Goal: Information Seeking & Learning: Learn about a topic

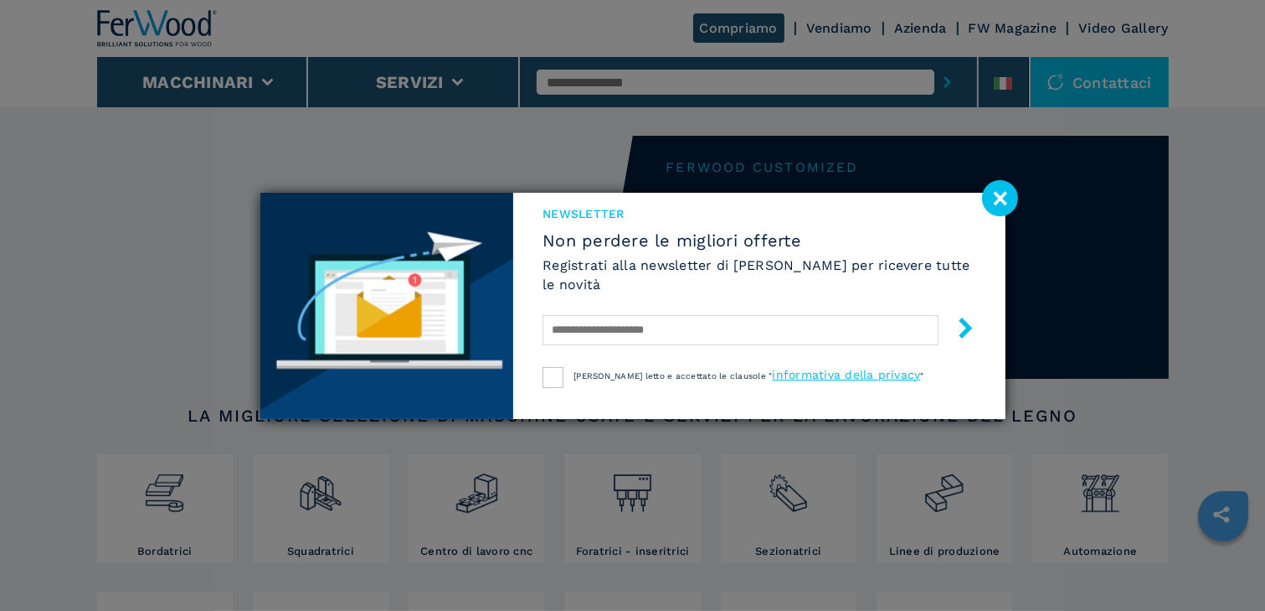
click at [1003, 201] on image at bounding box center [1000, 198] width 36 height 36
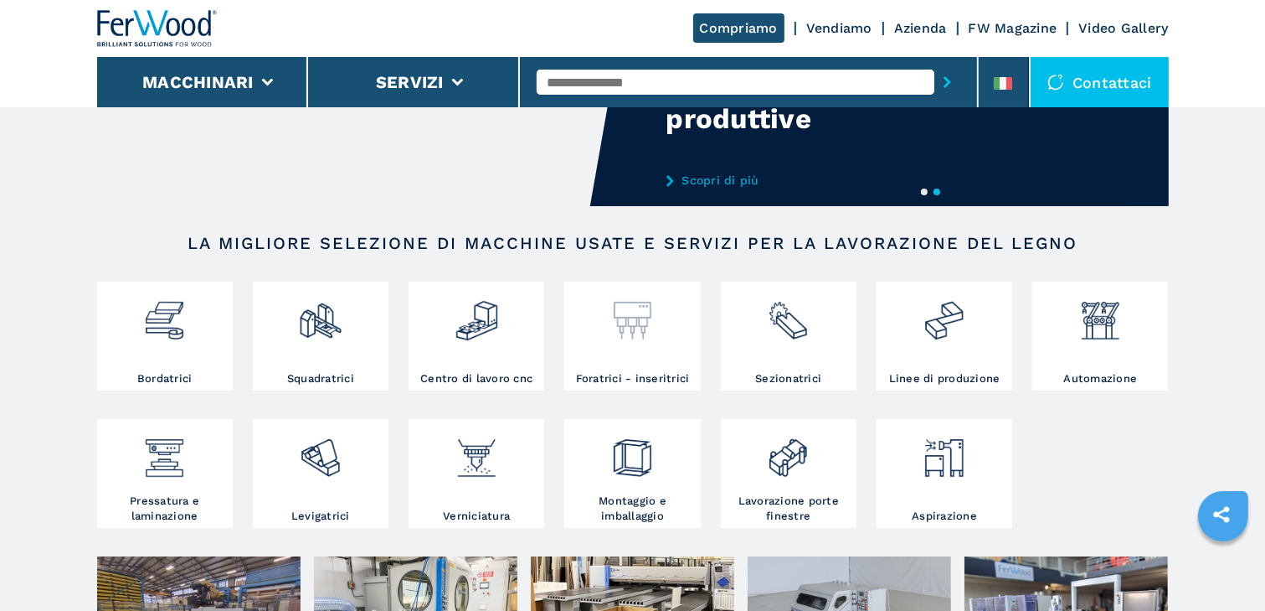
scroll to position [201, 0]
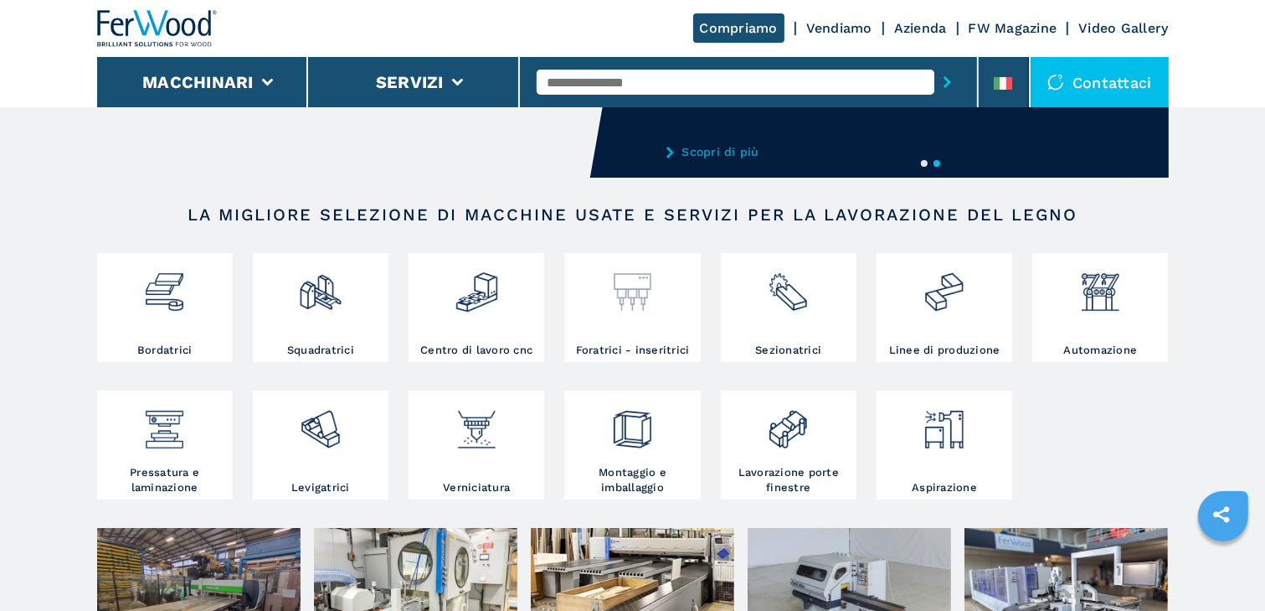
click at [647, 307] on img at bounding box center [633, 285] width 44 height 57
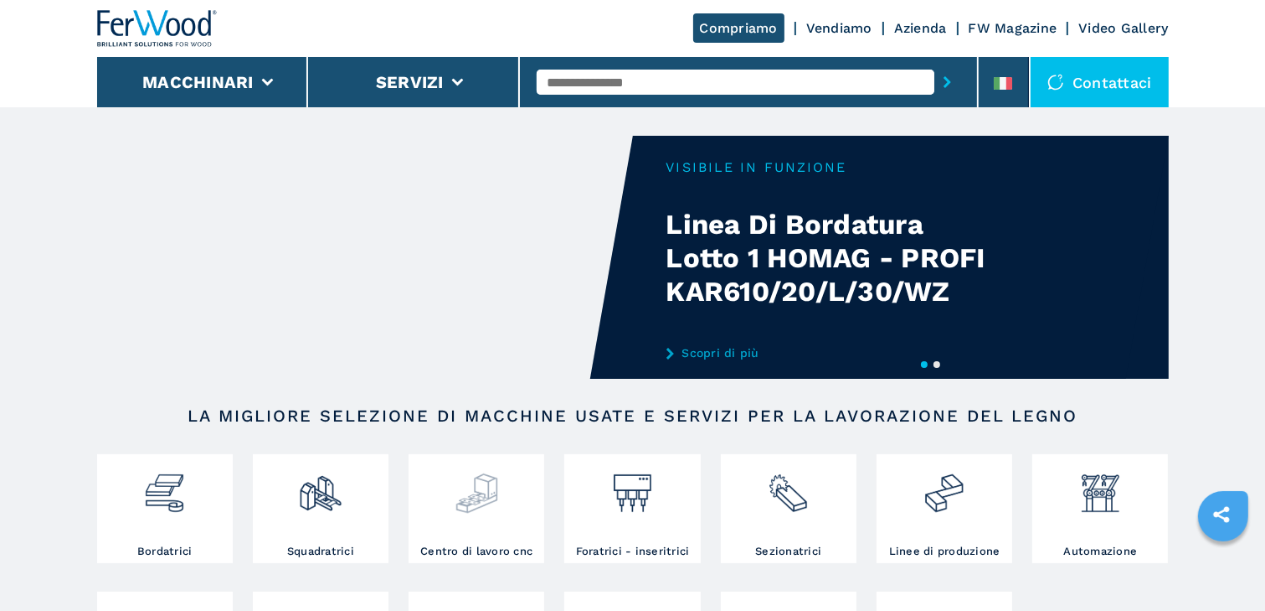
click at [526, 500] on div at bounding box center [476, 486] width 127 height 57
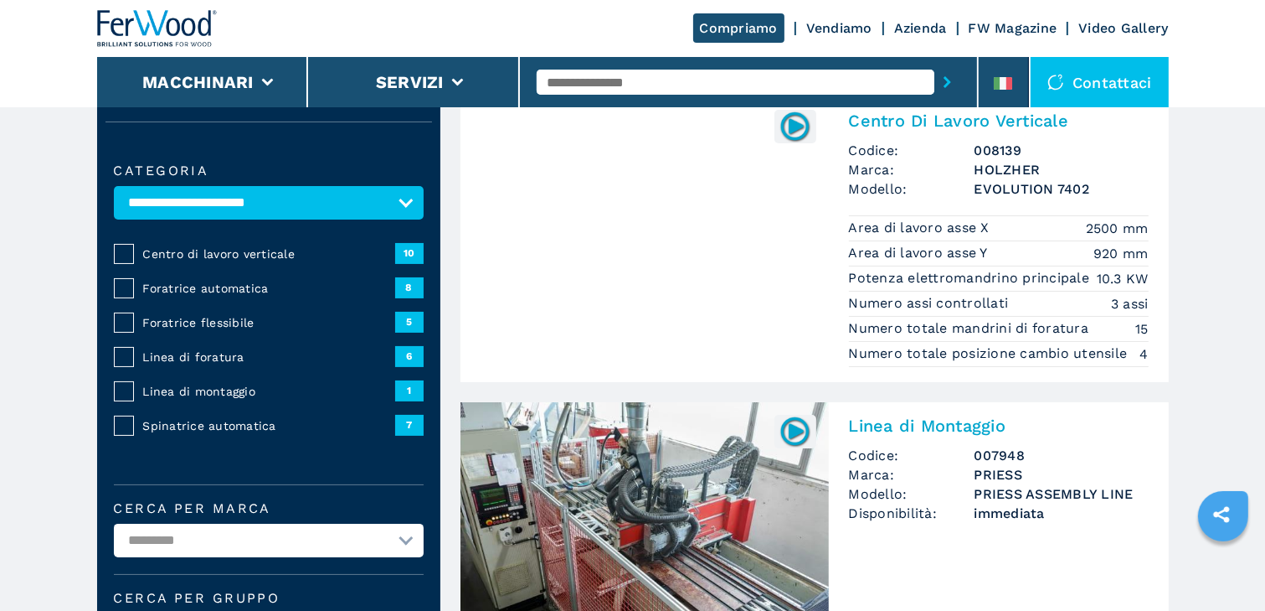
scroll to position [201, 0]
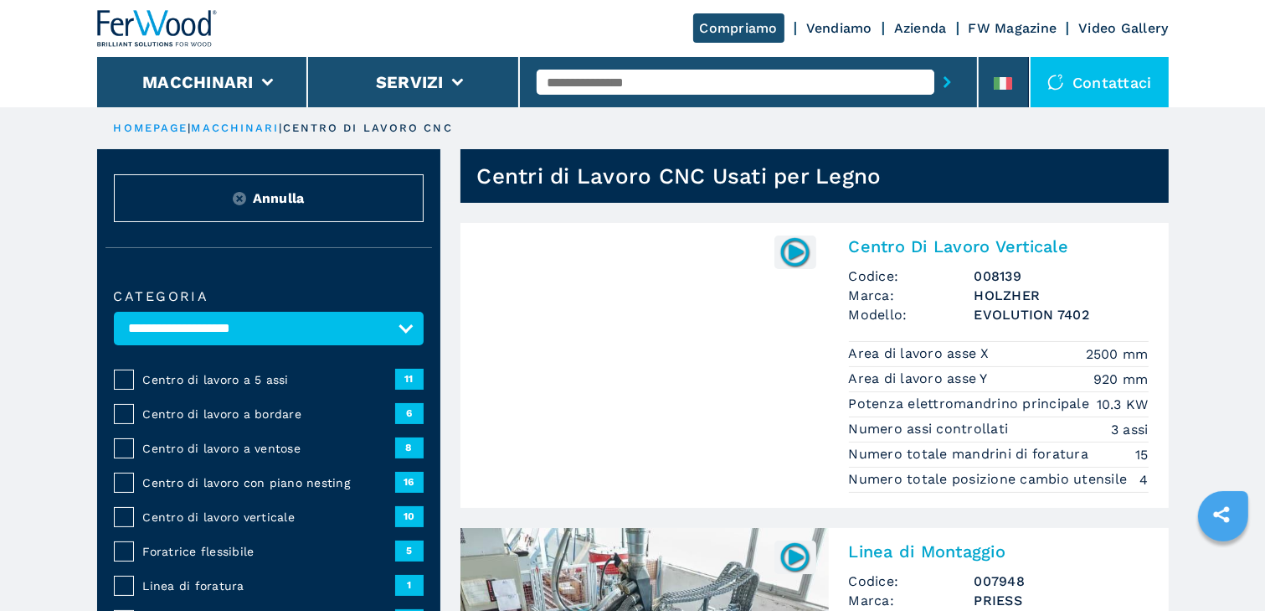
click at [823, 82] on input "text" at bounding box center [736, 82] width 398 height 25
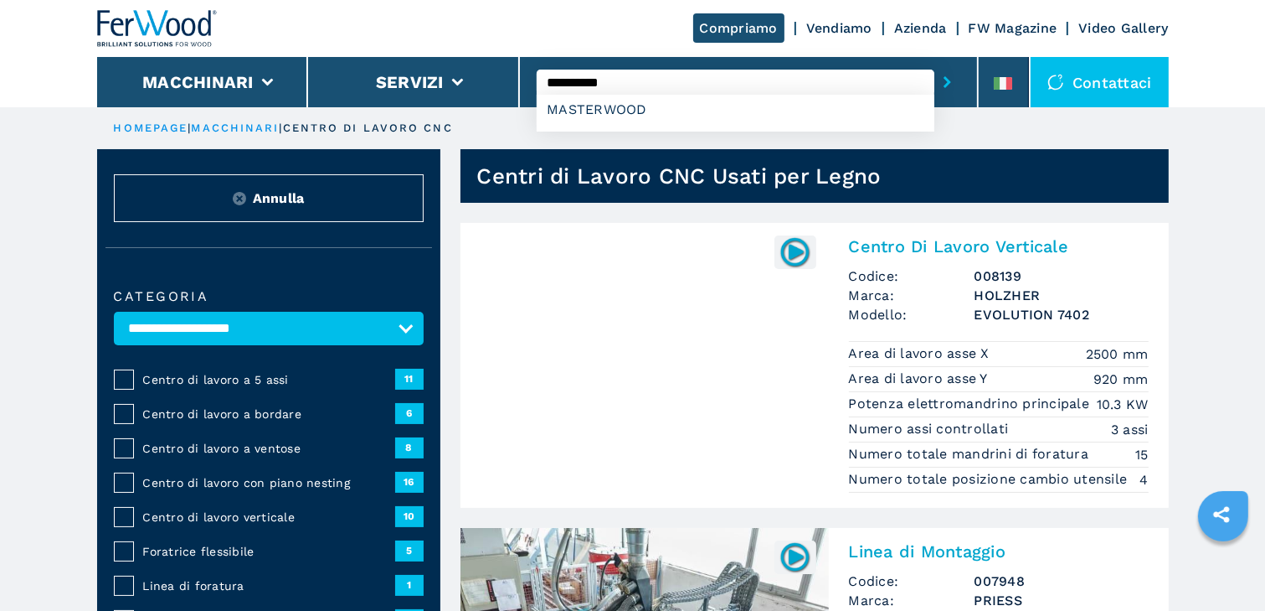
type input "**********"
click at [935, 63] on button "submit-button" at bounding box center [948, 82] width 26 height 39
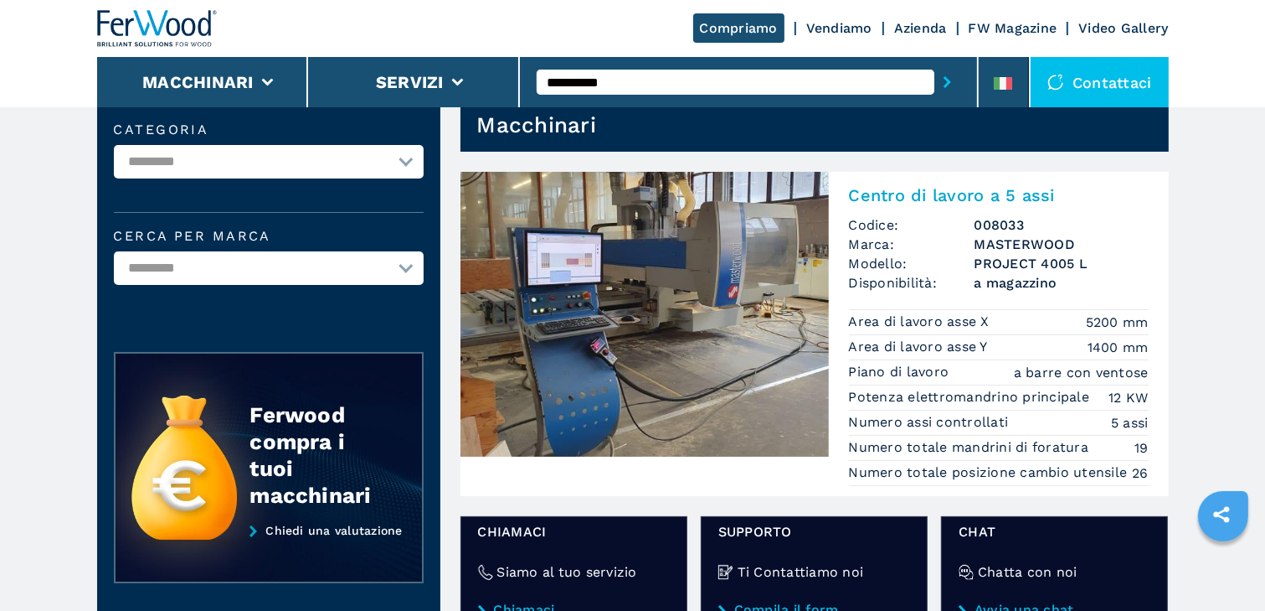
scroll to position [67, 0]
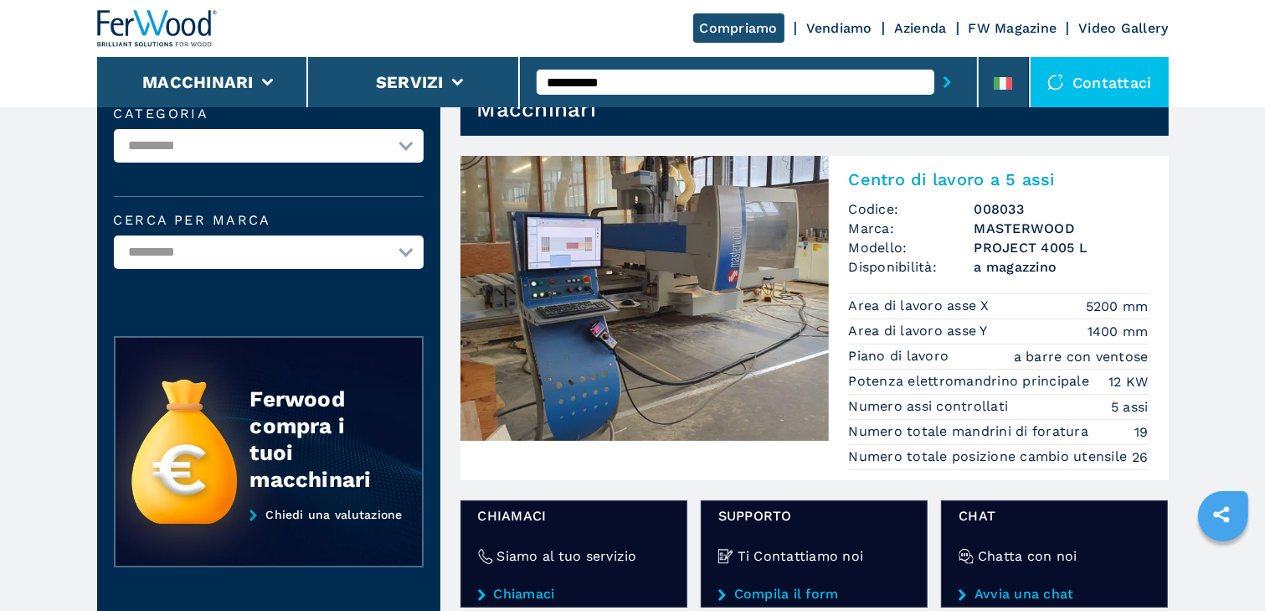
click at [660, 278] on img at bounding box center [645, 298] width 368 height 285
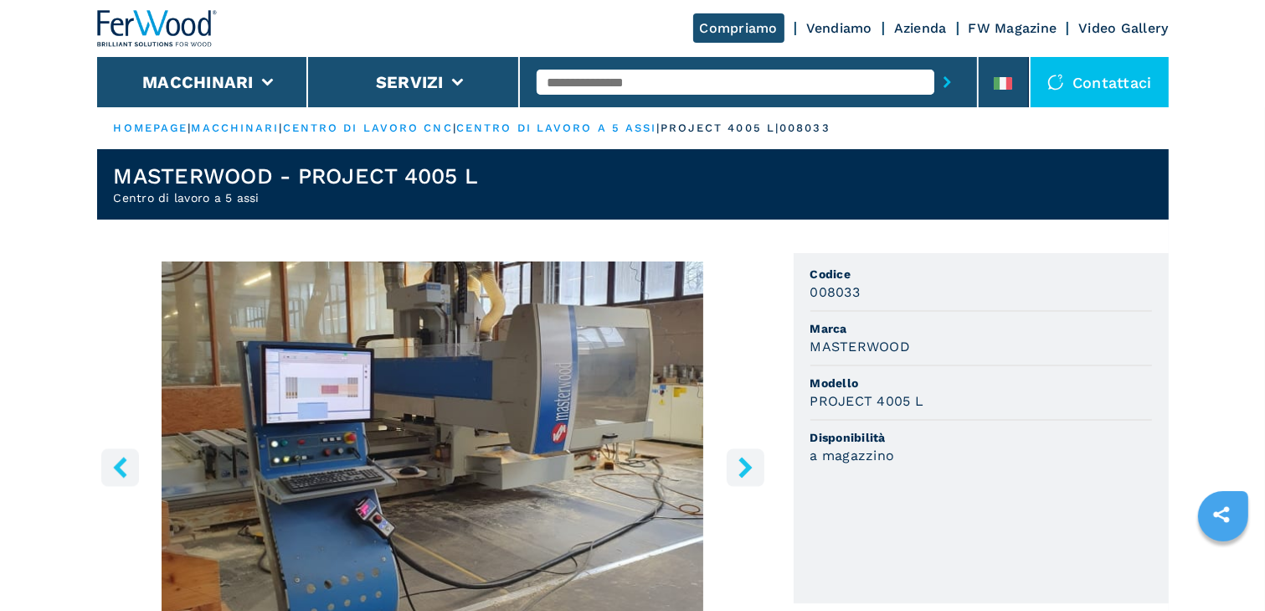
click at [746, 466] on icon "right-button" at bounding box center [745, 466] width 13 height 21
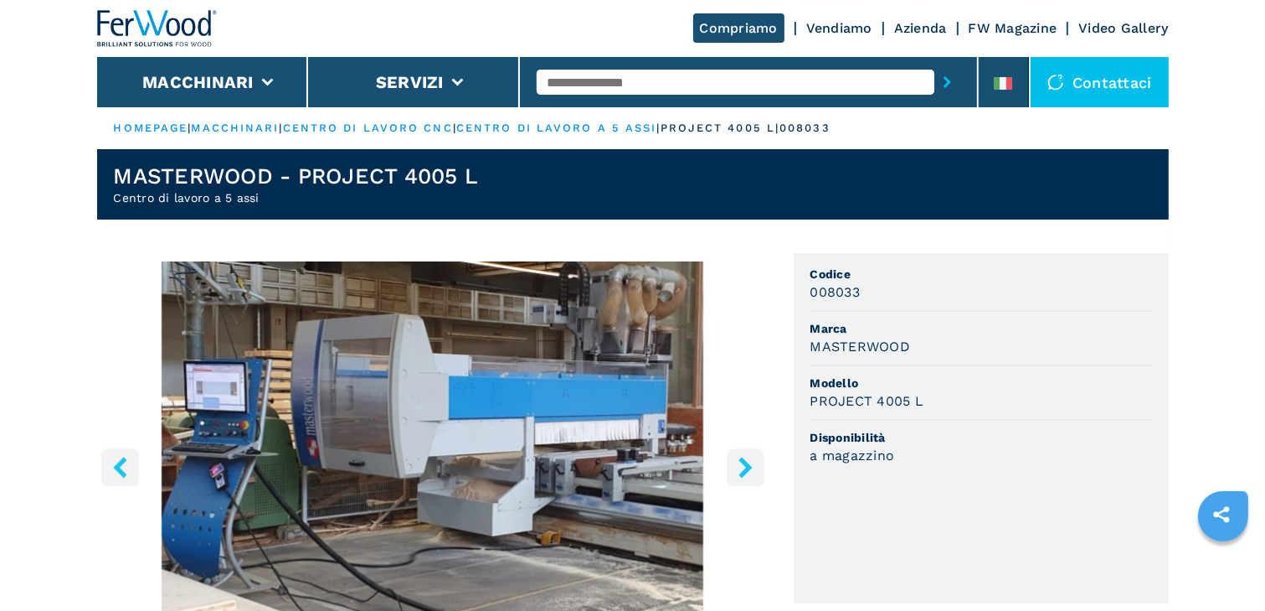
click at [745, 466] on icon "right-button" at bounding box center [745, 466] width 13 height 21
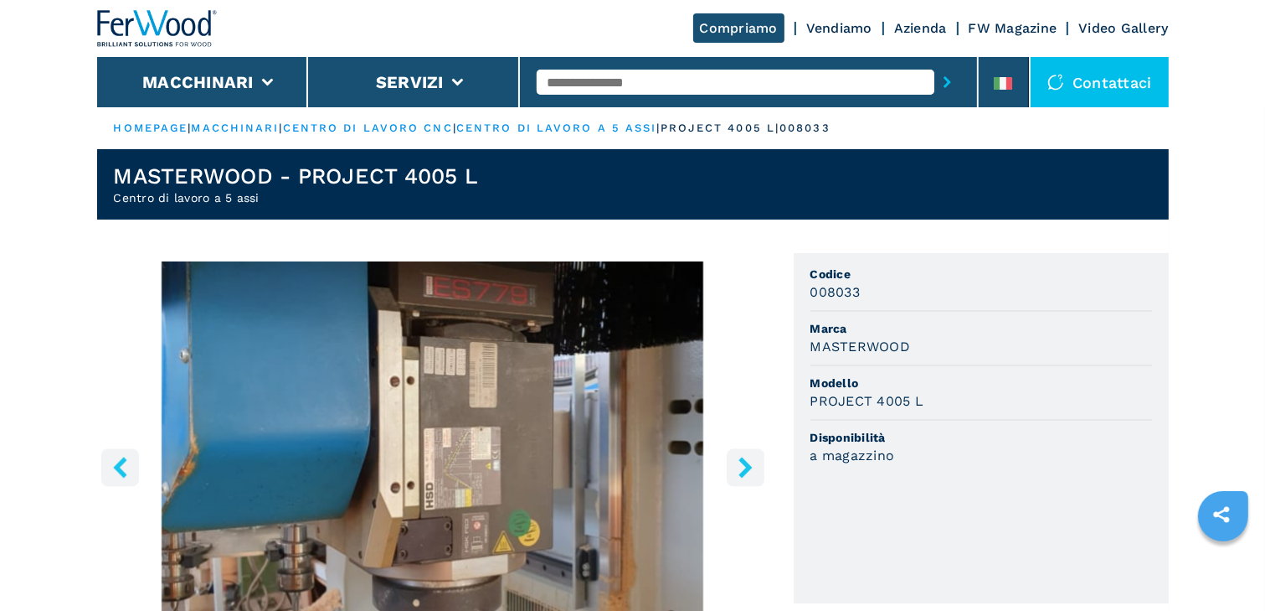
click at [745, 466] on icon "right-button" at bounding box center [745, 466] width 13 height 21
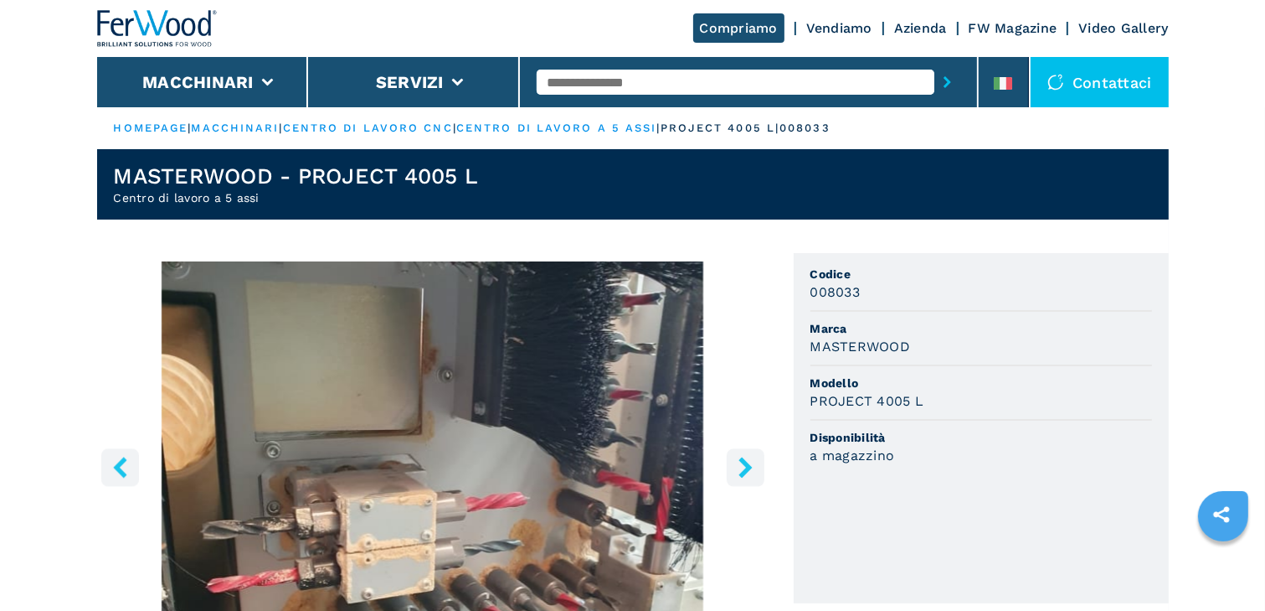
click at [745, 466] on icon "right-button" at bounding box center [745, 466] width 13 height 21
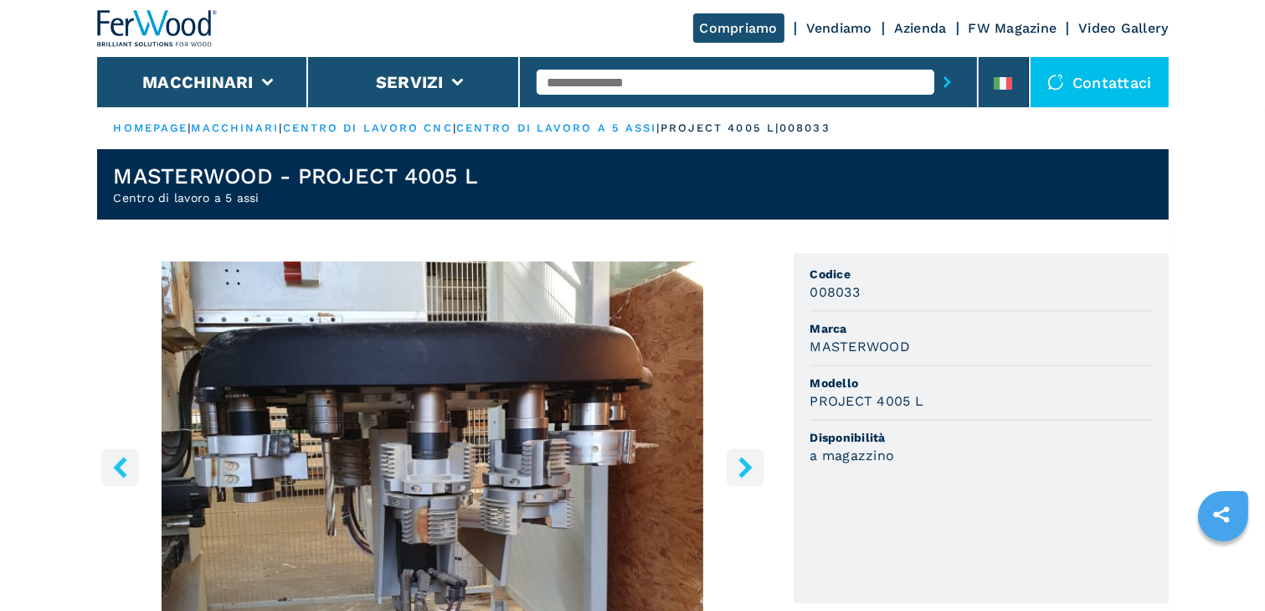
click at [744, 467] on icon "right-button" at bounding box center [745, 466] width 21 height 21
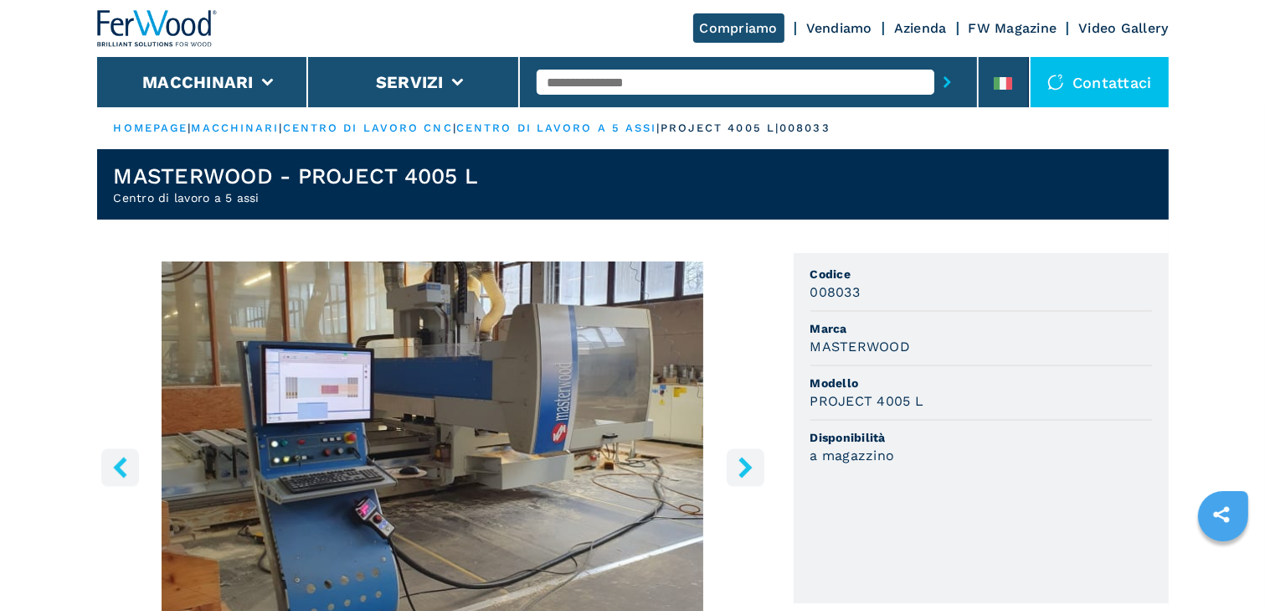
click at [744, 467] on icon "right-button" at bounding box center [745, 466] width 21 height 21
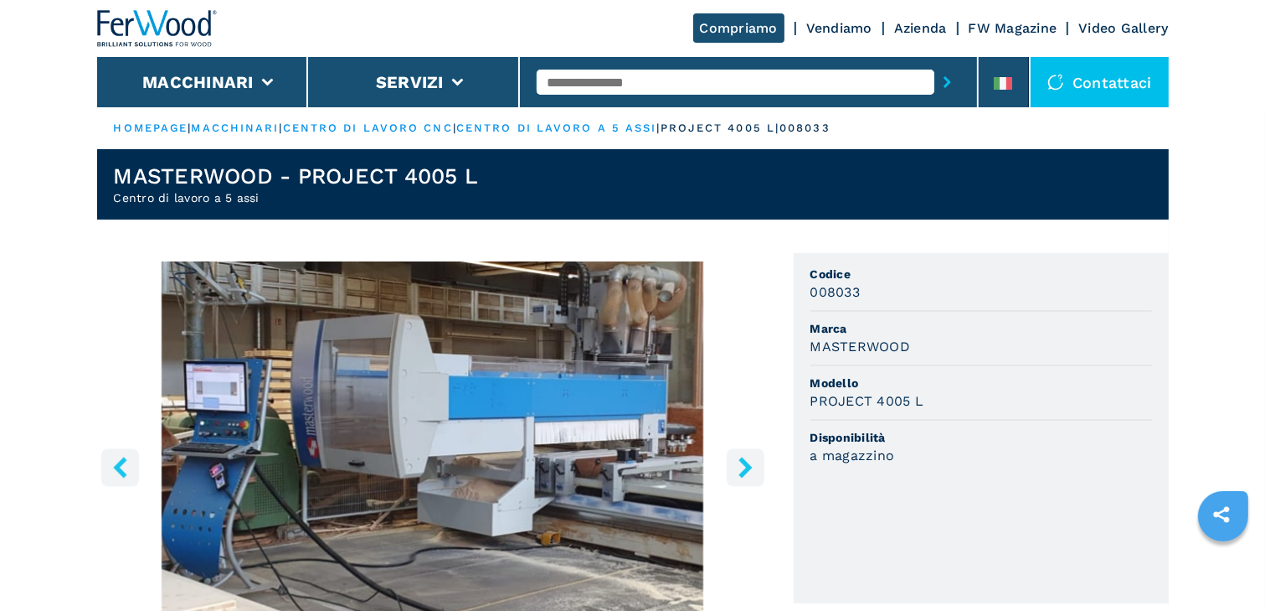
click at [744, 467] on icon "right-button" at bounding box center [745, 466] width 21 height 21
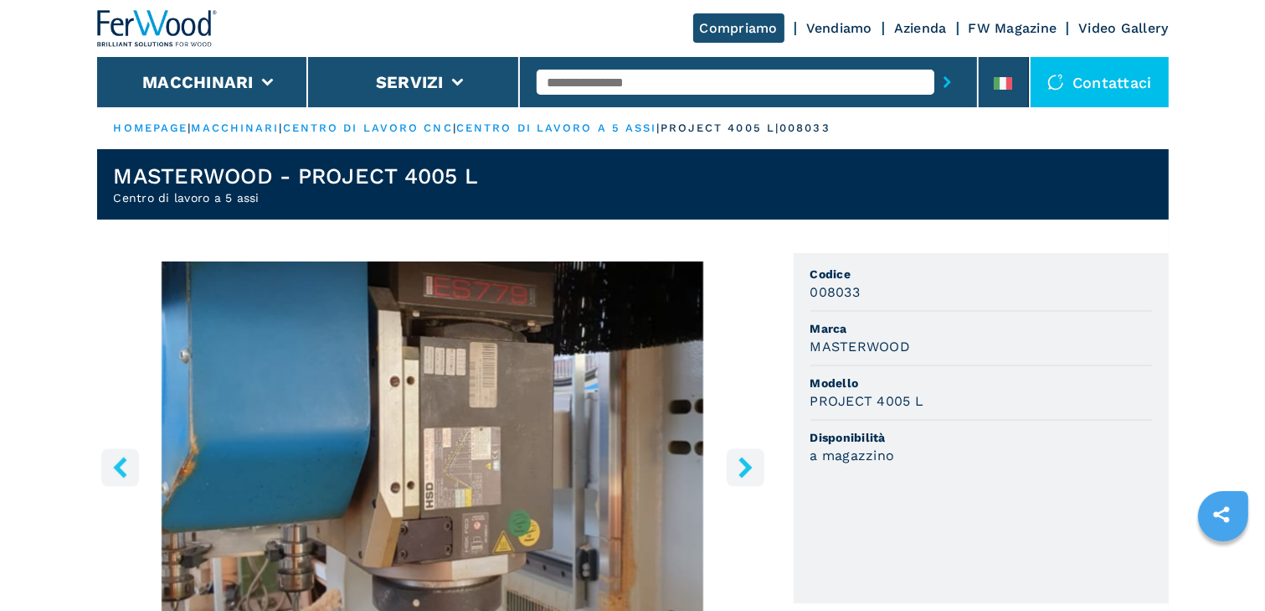
click at [744, 467] on icon "right-button" at bounding box center [745, 466] width 21 height 21
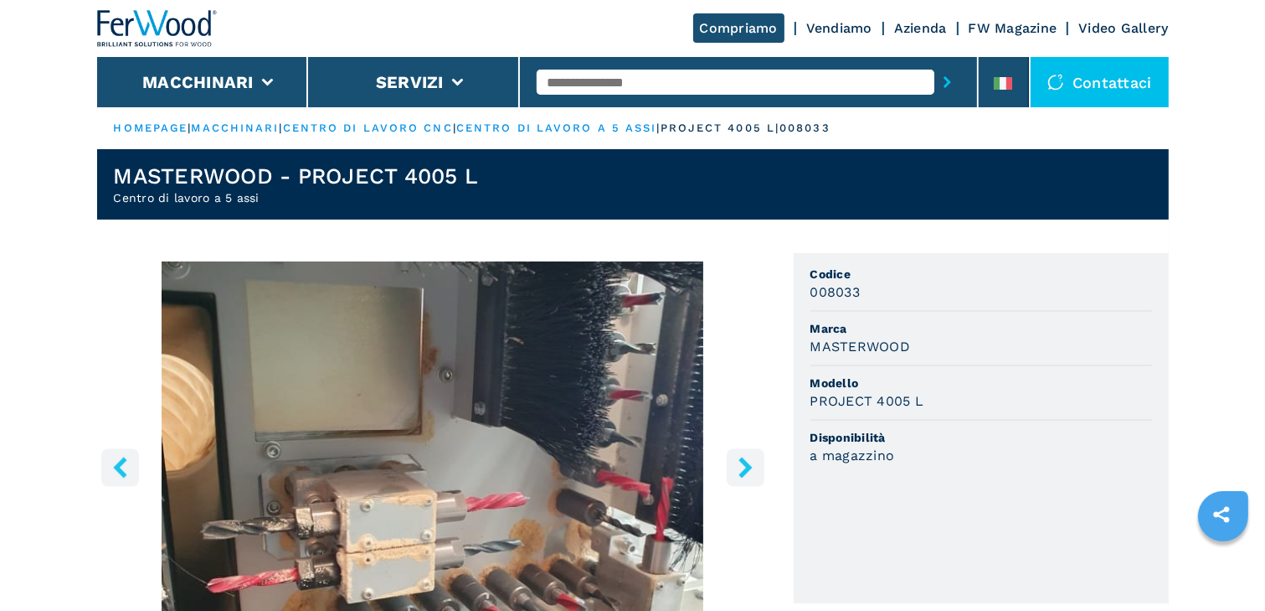
click at [744, 467] on icon "right-button" at bounding box center [745, 466] width 21 height 21
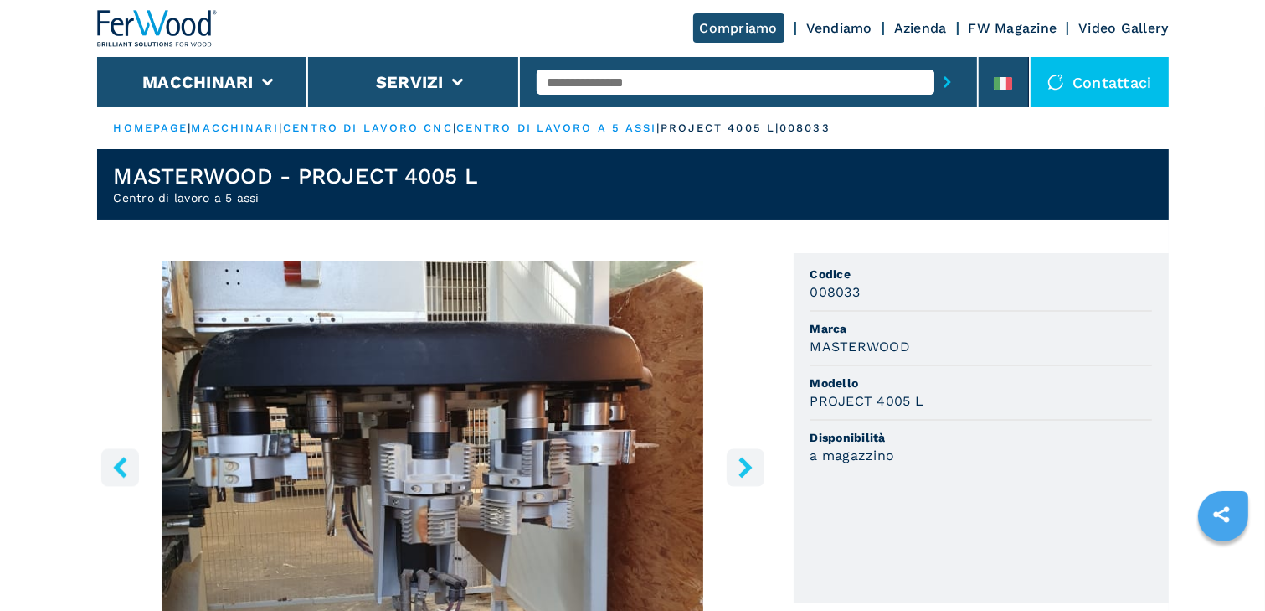
click at [744, 467] on icon "right-button" at bounding box center [745, 466] width 21 height 21
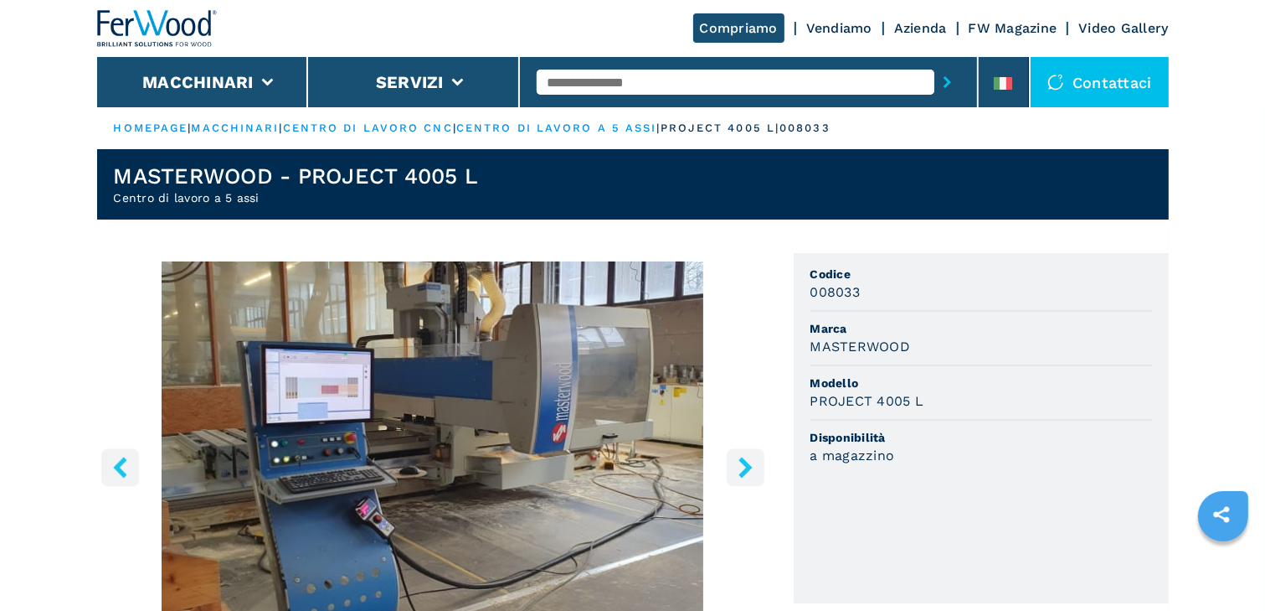
click at [744, 467] on icon "right-button" at bounding box center [745, 466] width 21 height 21
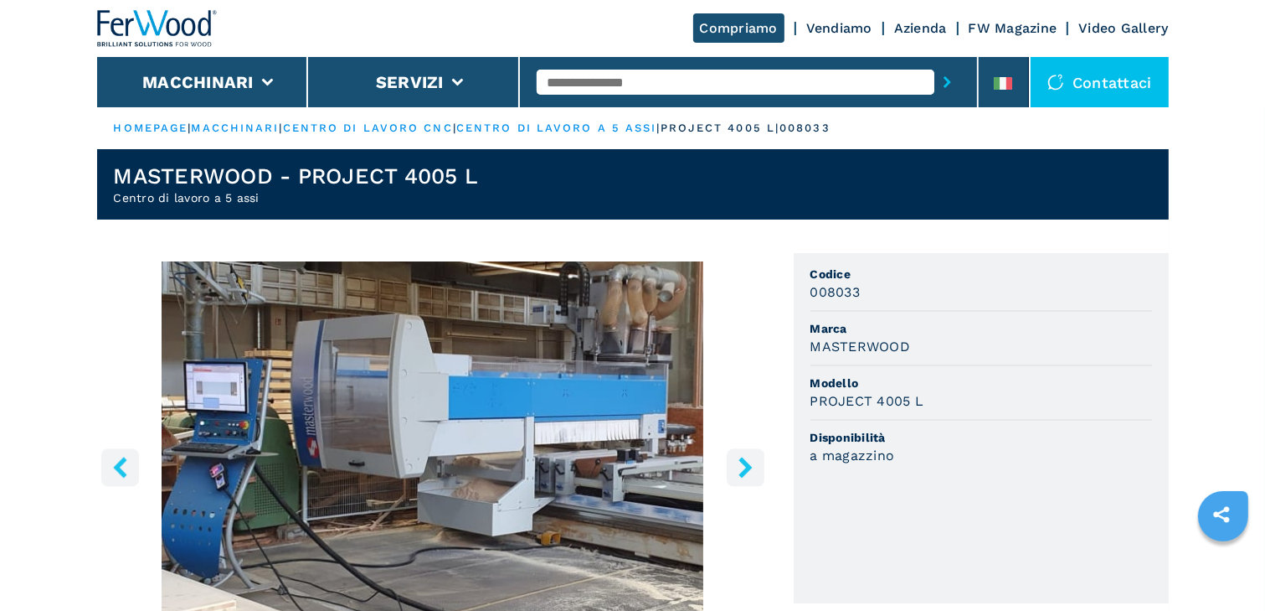
click at [744, 467] on icon "right-button" at bounding box center [745, 466] width 21 height 21
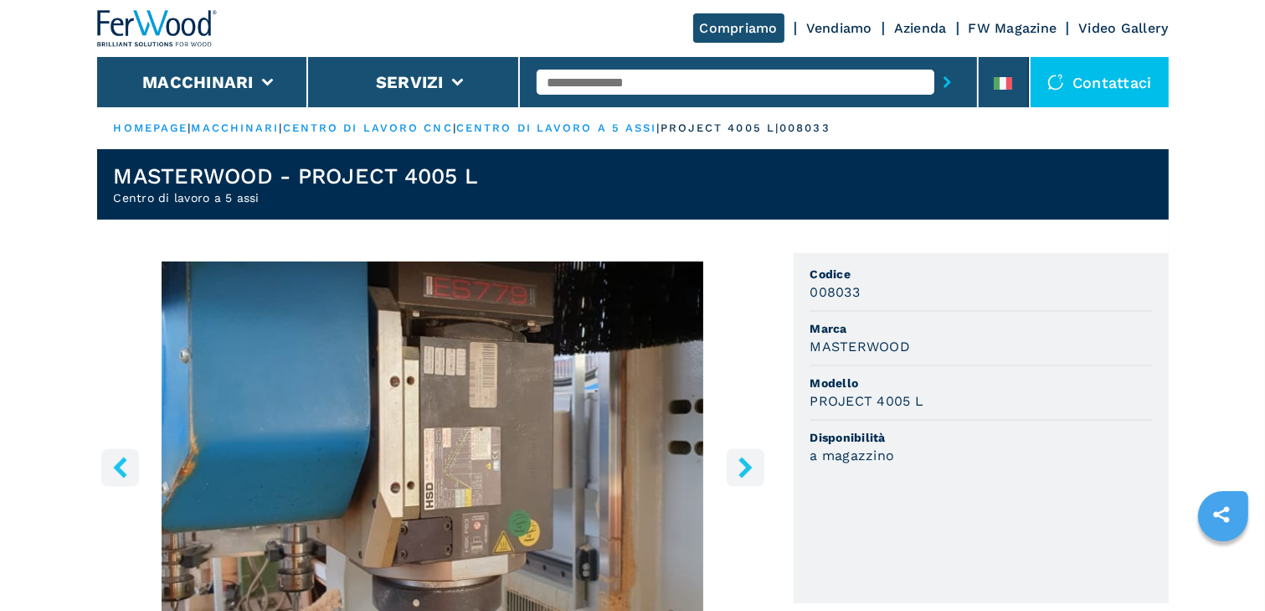
click at [744, 467] on icon "right-button" at bounding box center [745, 466] width 21 height 21
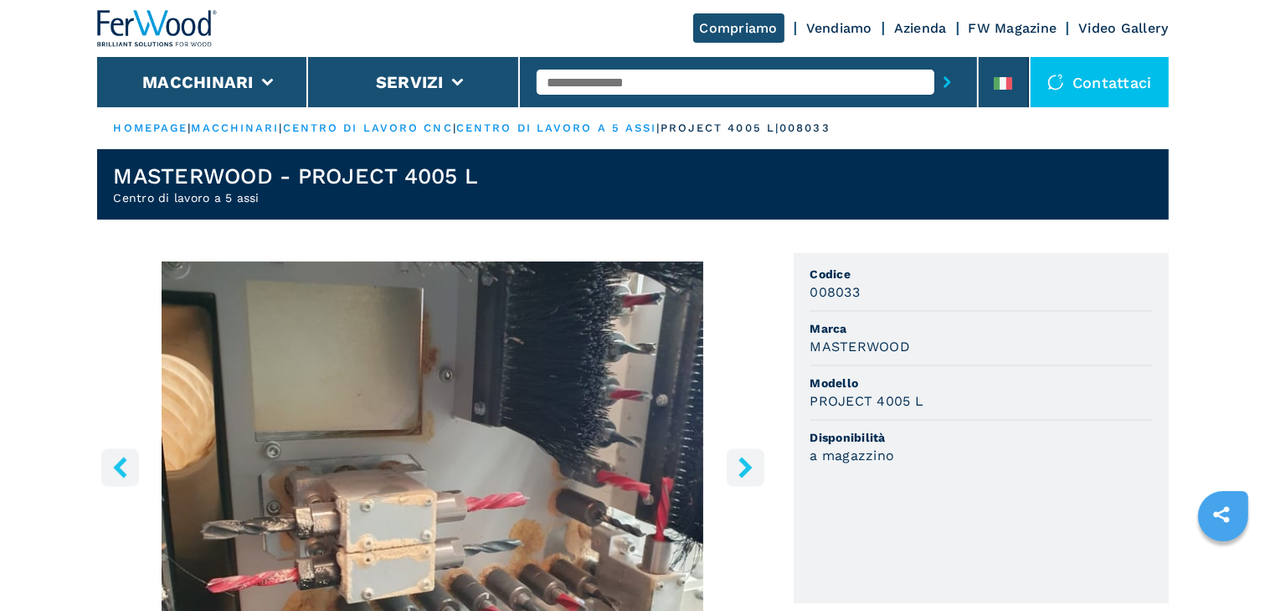
click at [744, 467] on icon "right-button" at bounding box center [745, 466] width 21 height 21
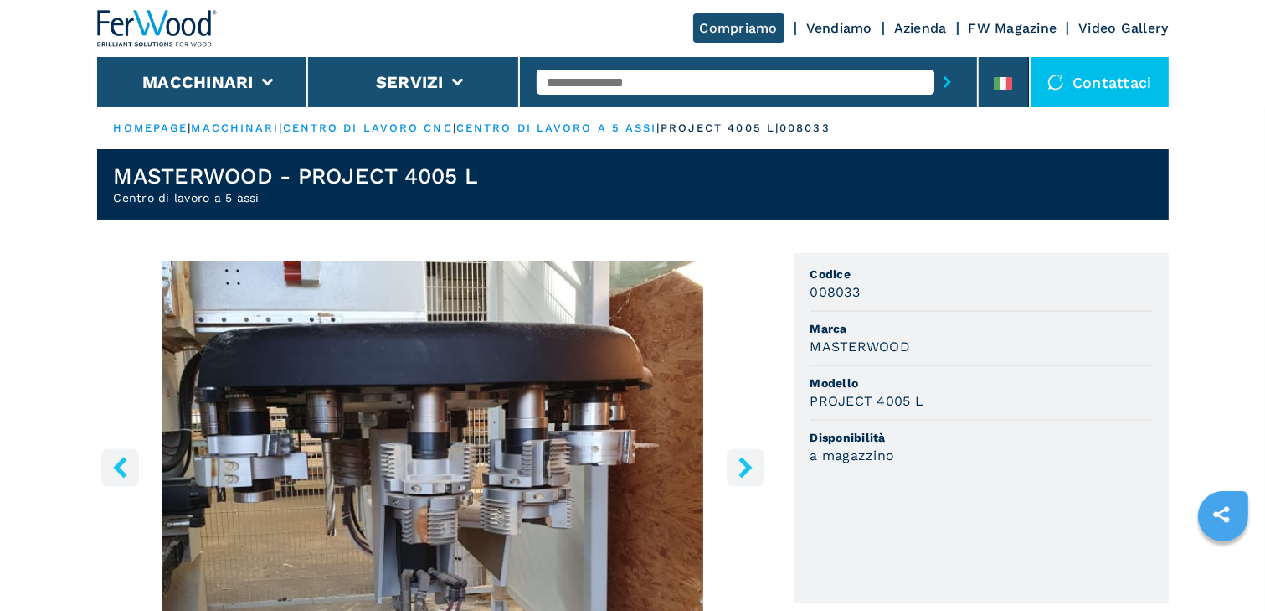
click at [744, 467] on icon "right-button" at bounding box center [745, 466] width 21 height 21
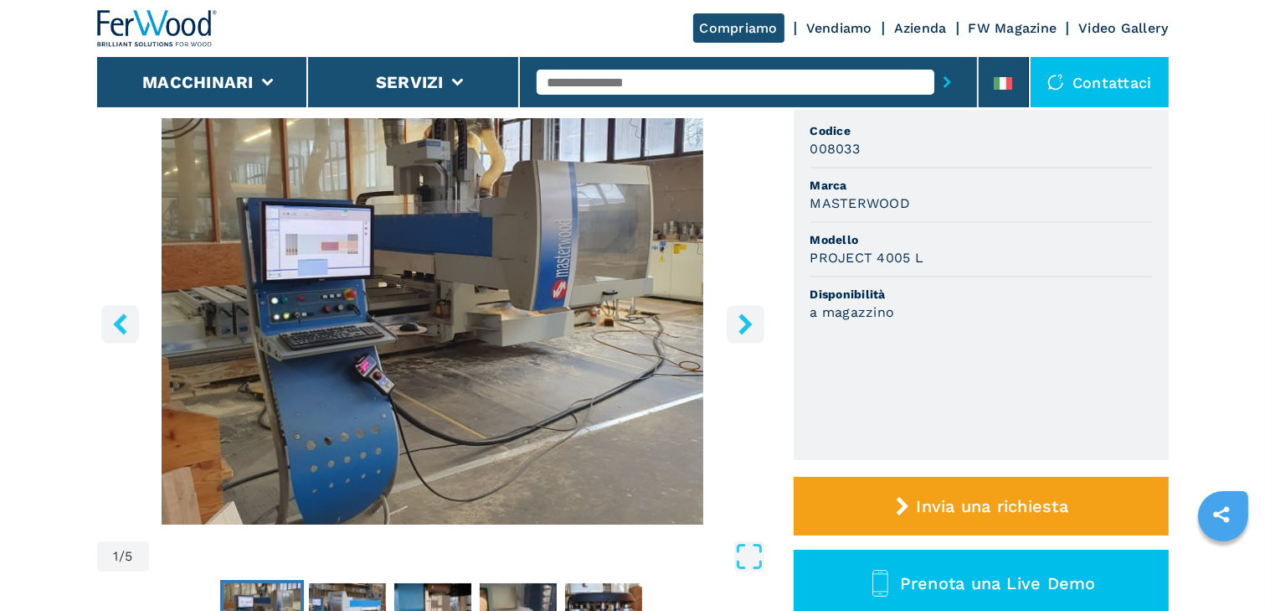
scroll to position [134, 0]
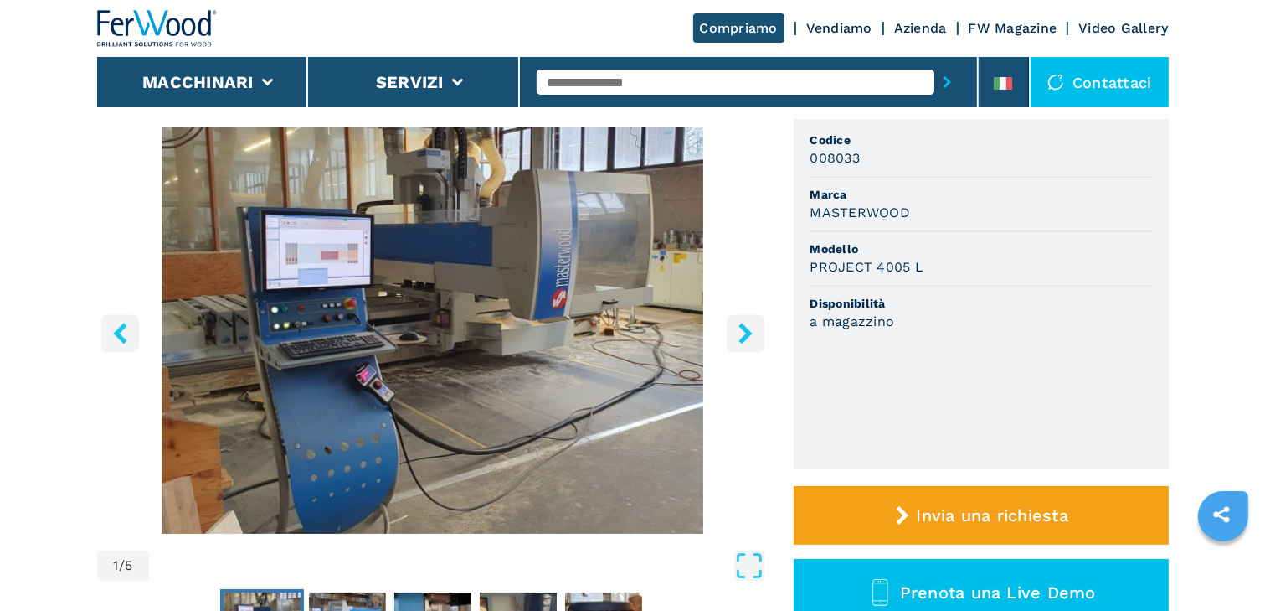
click at [744, 327] on icon "right-button" at bounding box center [745, 332] width 13 height 21
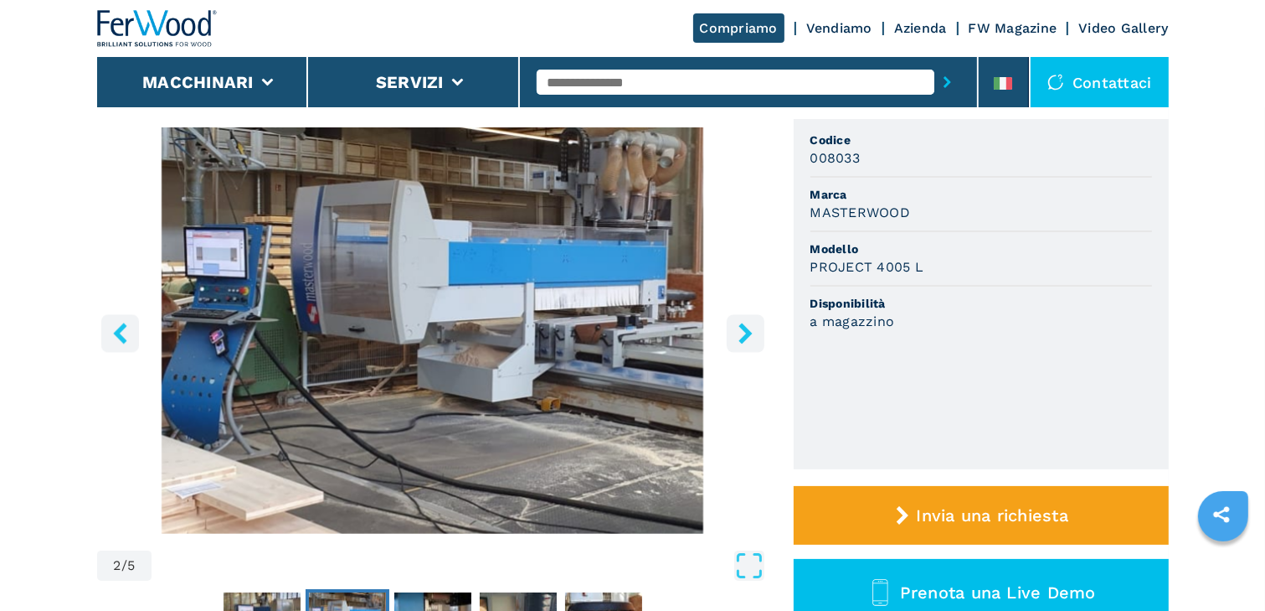
click at [744, 327] on icon "right-button" at bounding box center [745, 332] width 13 height 21
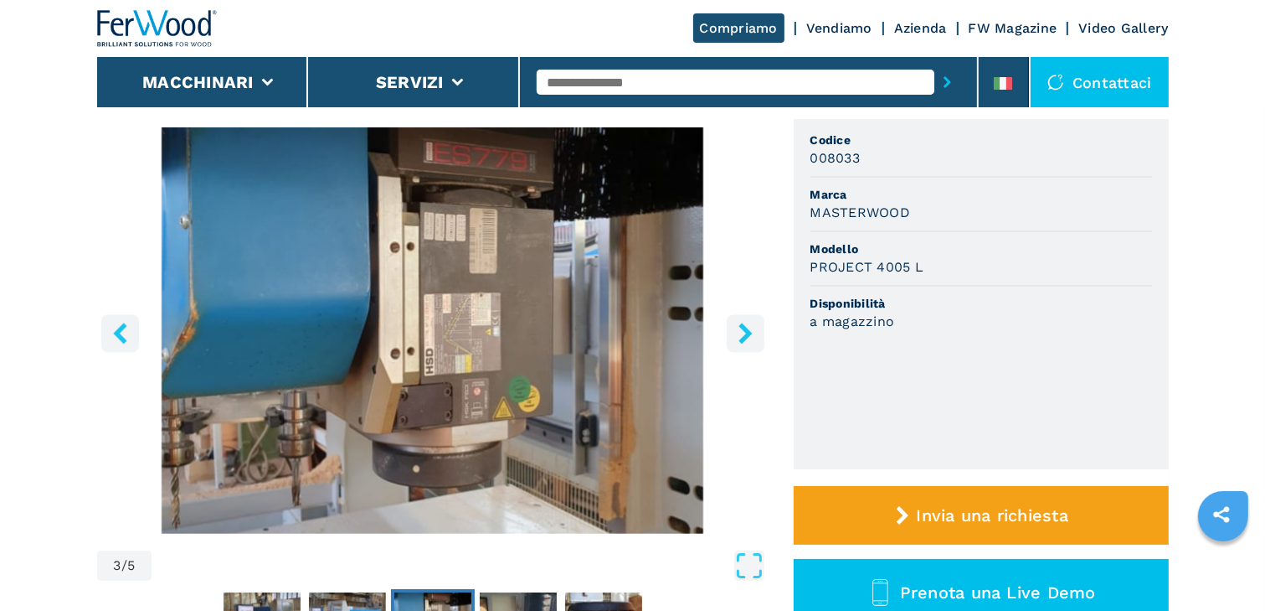
click at [744, 327] on icon "right-button" at bounding box center [745, 332] width 13 height 21
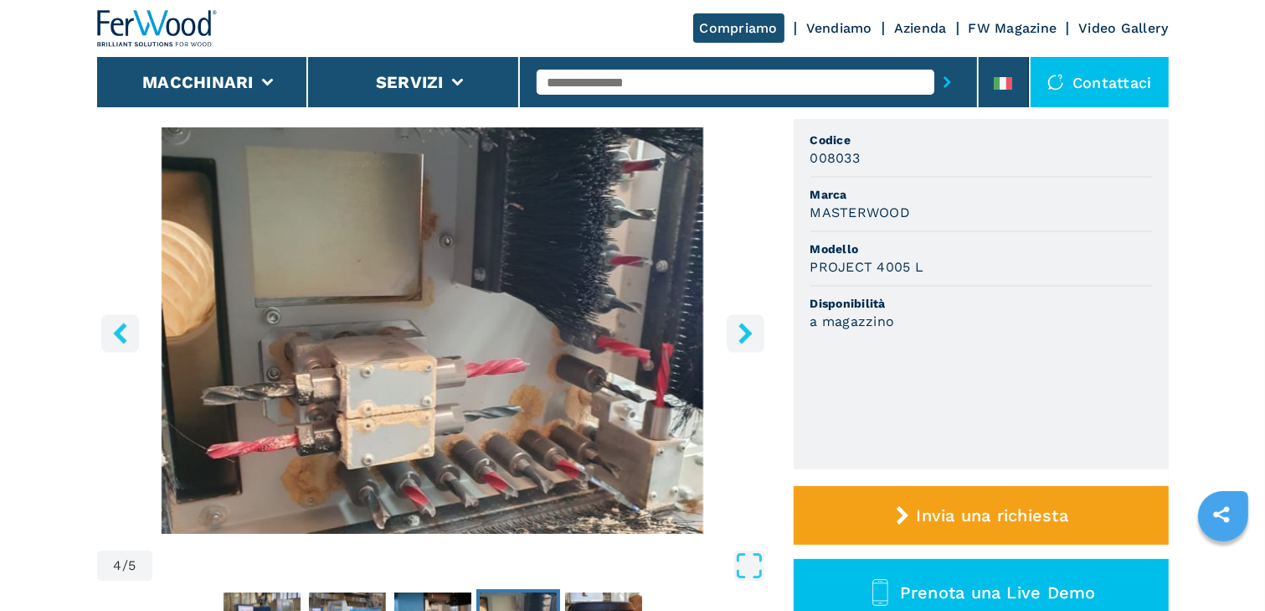
click at [744, 327] on icon "right-button" at bounding box center [745, 332] width 13 height 21
